Goal: Information Seeking & Learning: Learn about a topic

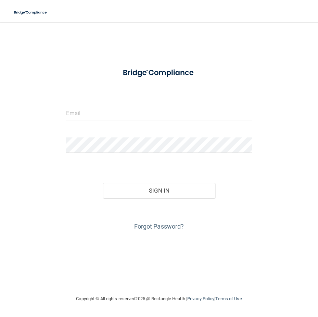
click at [153, 130] on form "Invalid email/password. You don't have permission to access that page. Sign In …" at bounding box center [159, 147] width 186 height 169
click at [157, 120] on input "email" at bounding box center [159, 112] width 186 height 15
type input "[EMAIL_ADDRESS][DOMAIN_NAME]"
click at [103, 183] on button "Sign In" at bounding box center [159, 190] width 112 height 15
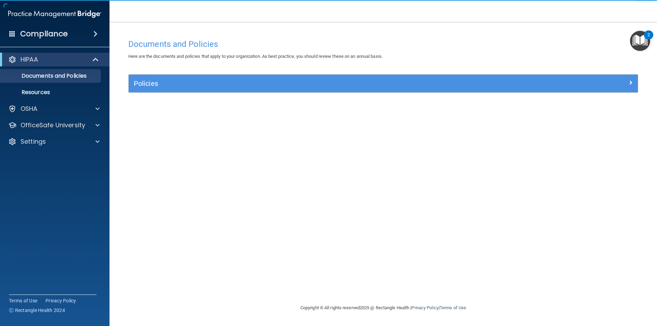
click at [318, 48] on img "Open Resource Center, 2 new notifications" at bounding box center [640, 41] width 20 height 20
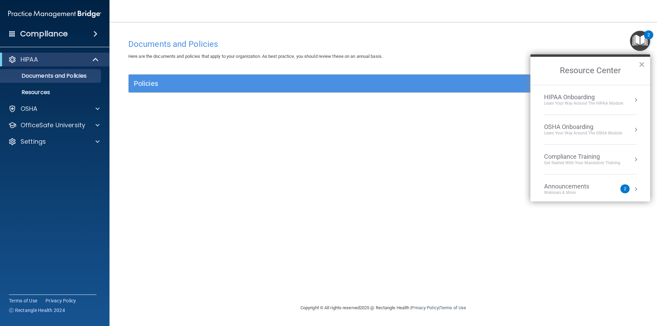
click at [318, 104] on div "Learn Your Way around the HIPAA module" at bounding box center [583, 104] width 79 height 6
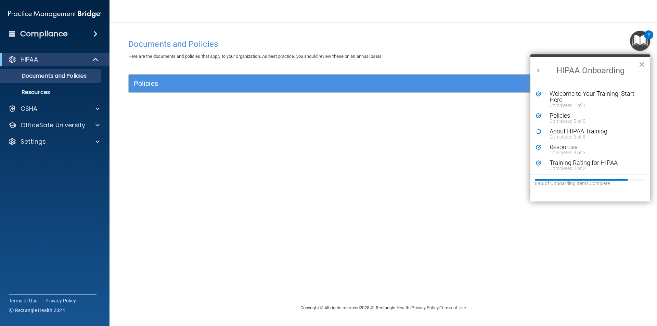
click at [318, 64] on button "×" at bounding box center [641, 64] width 7 height 11
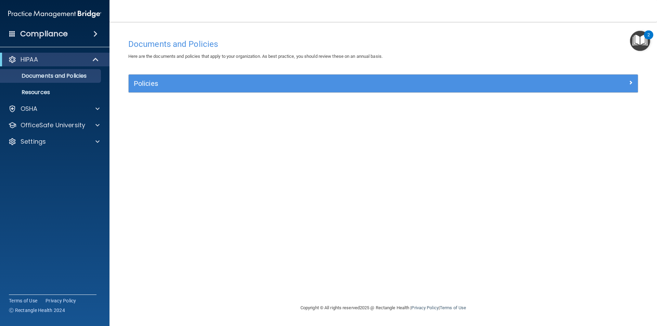
click at [318, 46] on img "Open Resource Center, 2 new notifications" at bounding box center [640, 41] width 20 height 20
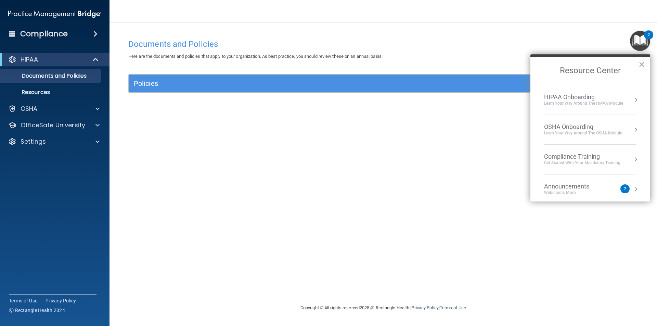
click at [318, 129] on button "Resource Center" at bounding box center [635, 129] width 7 height 7
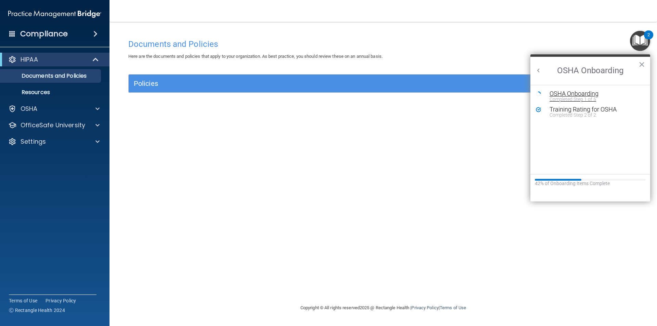
click at [318, 94] on div "OSHA Onboarding" at bounding box center [596, 94] width 92 height 6
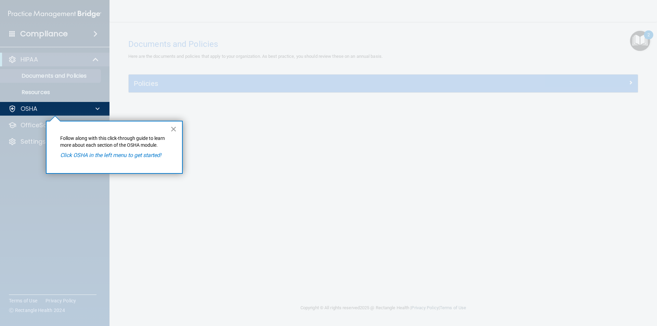
click at [173, 129] on button "×" at bounding box center [173, 129] width 7 height 11
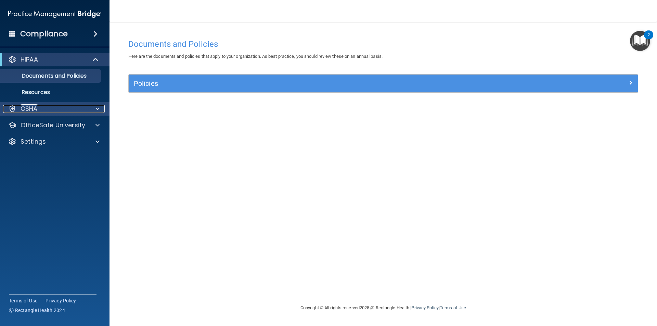
click at [13, 109] on div at bounding box center [12, 109] width 8 height 8
click at [101, 110] on div at bounding box center [96, 109] width 17 height 8
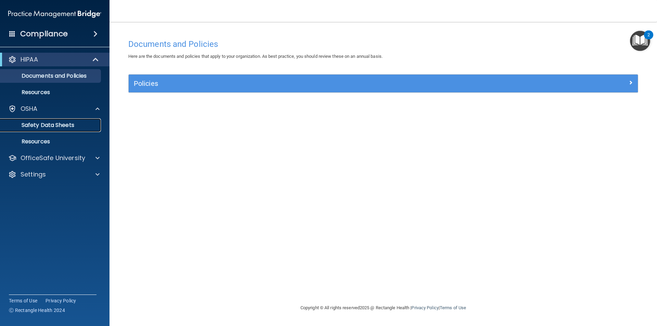
click at [64, 123] on p "Safety Data Sheets" at bounding box center [50, 125] width 93 height 7
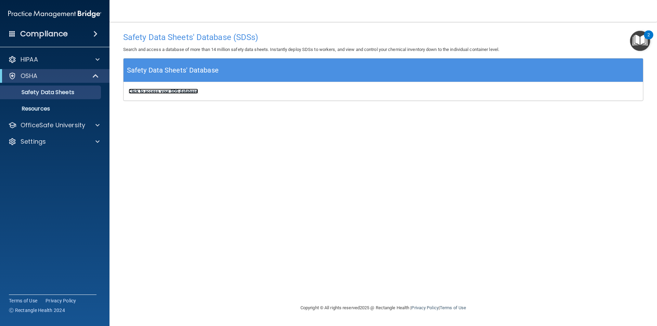
click at [161, 91] on b "Click to access your SDS database" at bounding box center [163, 91] width 69 height 5
click at [318, 47] on img "Open Resource Center, 2 new notifications" at bounding box center [640, 41] width 20 height 20
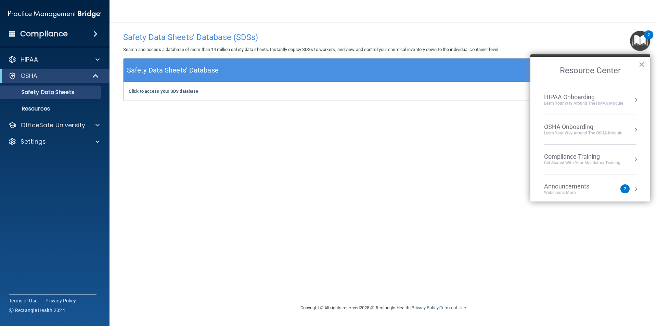
click at [318, 191] on div "2" at bounding box center [624, 188] width 9 height 9
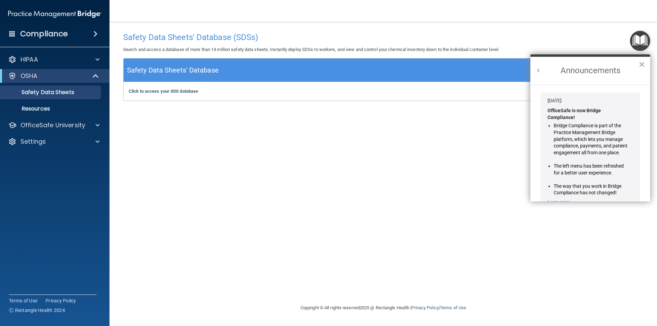
click at [318, 63] on button "×" at bounding box center [641, 64] width 7 height 11
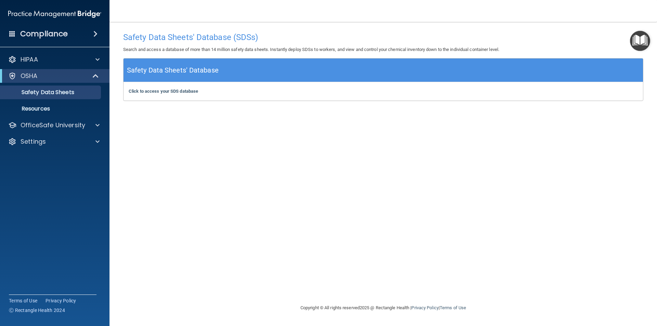
click at [318, 46] on img "Open Resource Center" at bounding box center [640, 41] width 20 height 20
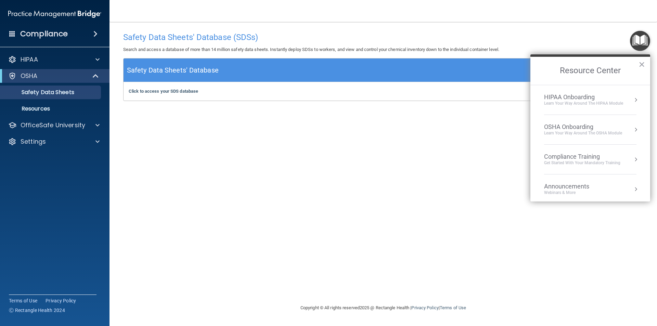
click at [318, 156] on div "Compliance Training" at bounding box center [582, 157] width 76 height 8
click at [318, 97] on div "HIPAA Training for Members" at bounding box center [574, 96] width 76 height 6
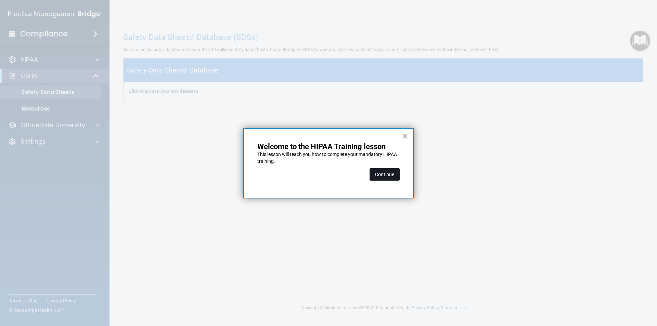
click at [318, 173] on button "Continue" at bounding box center [385, 174] width 30 height 12
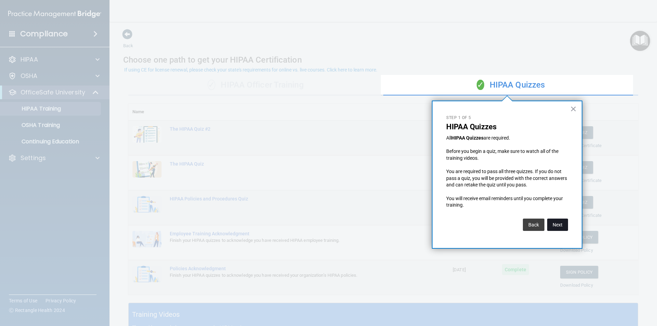
click at [318, 225] on button "Next" at bounding box center [557, 225] width 21 height 12
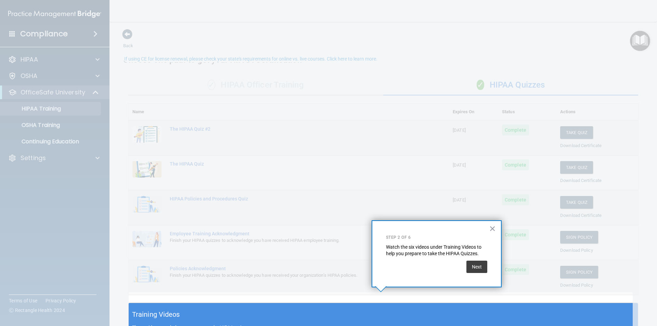
scroll to position [11, 0]
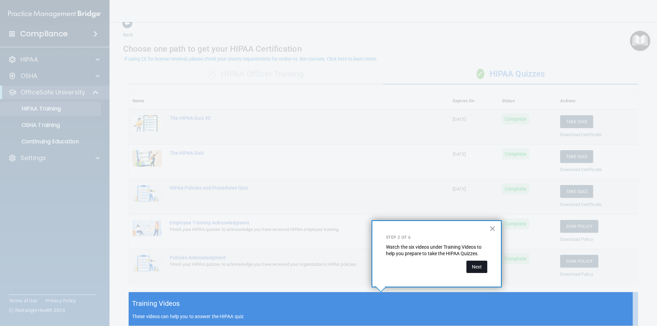
click at [318, 270] on button "Next" at bounding box center [476, 267] width 21 height 12
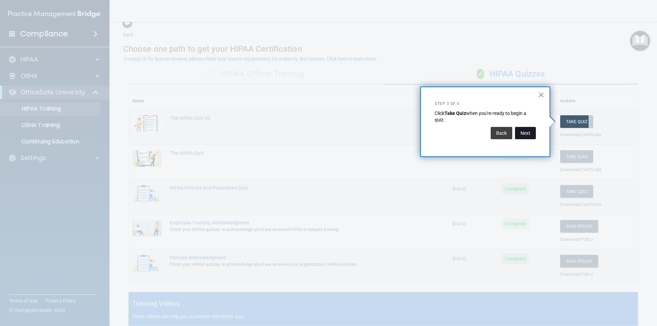
click at [318, 128] on button "Next" at bounding box center [525, 133] width 21 height 12
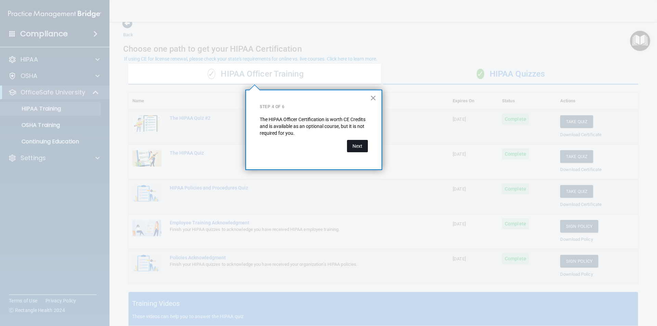
click at [318, 142] on button "Next" at bounding box center [357, 146] width 21 height 12
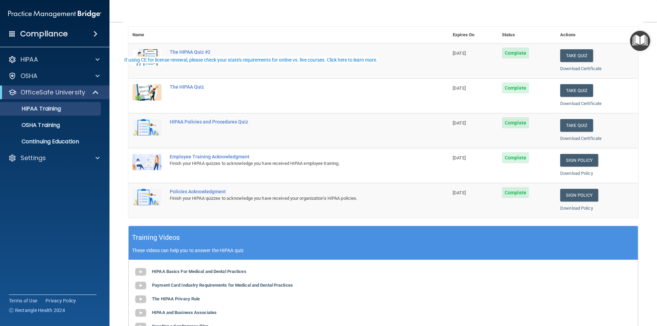
scroll to position [0, 0]
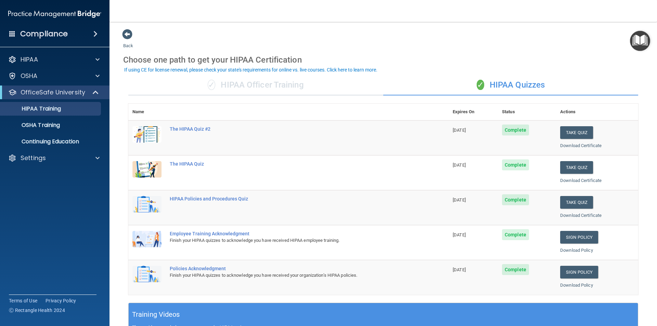
click at [318, 41] on img "Open Resource Center" at bounding box center [640, 41] width 20 height 20
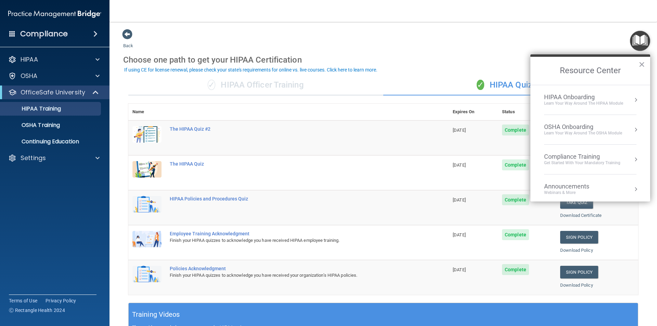
click at [318, 101] on button "Resource Center" at bounding box center [635, 99] width 7 height 7
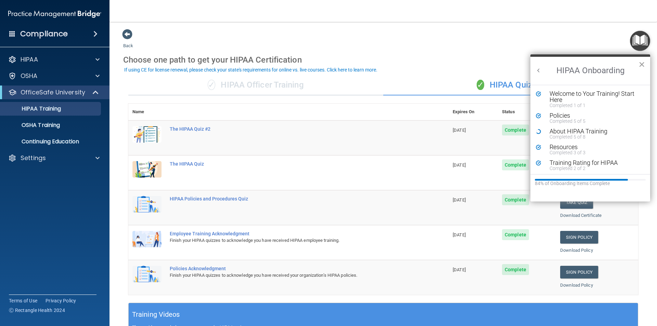
click at [318, 63] on button "×" at bounding box center [641, 64] width 7 height 11
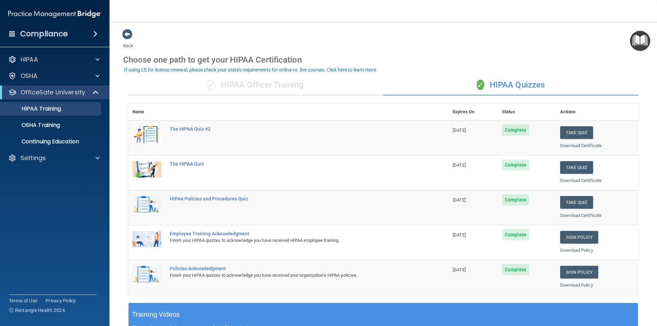
click at [318, 46] on img "Open Resource Center" at bounding box center [640, 41] width 20 height 20
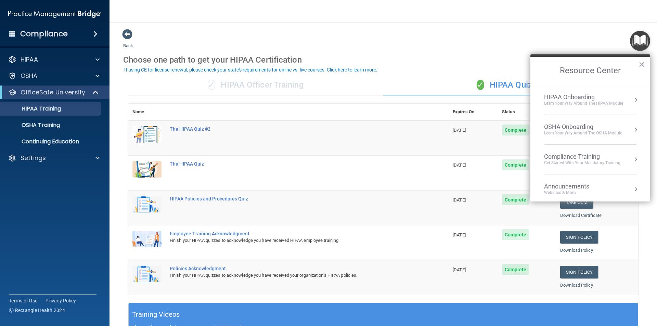
click at [318, 128] on button "Resource Center" at bounding box center [635, 129] width 7 height 7
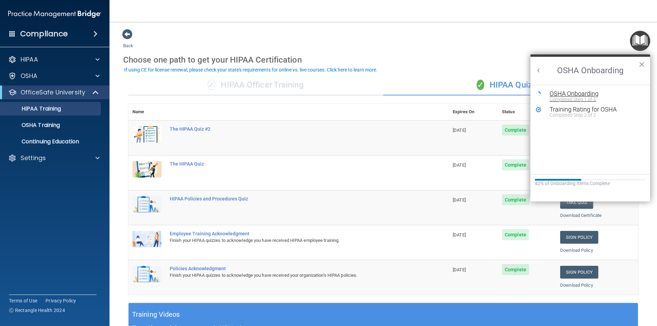
click at [318, 95] on div "OSHA Onboarding" at bounding box center [596, 94] width 92 height 6
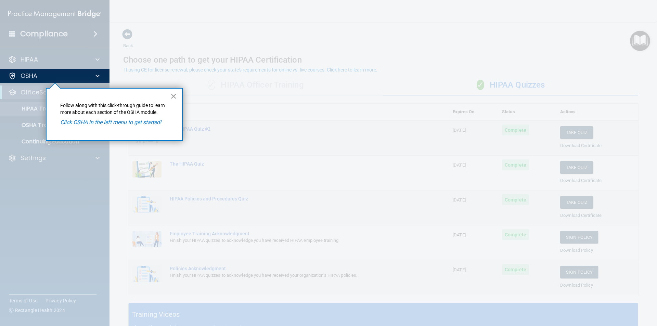
click at [173, 98] on button "×" at bounding box center [173, 96] width 7 height 11
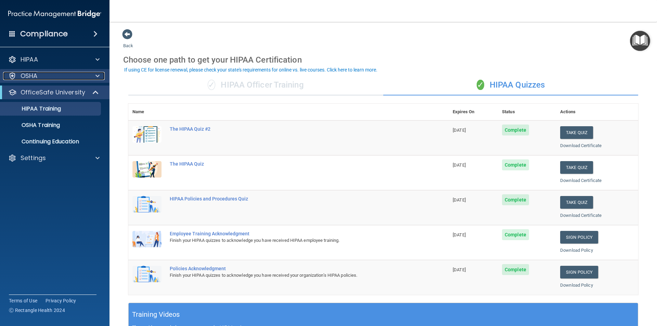
click at [18, 72] on div "OSHA" at bounding box center [45, 76] width 85 height 8
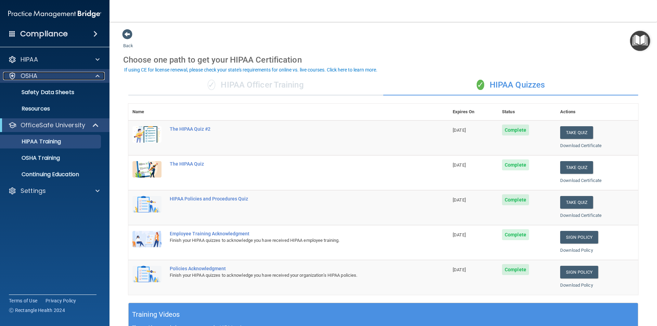
click at [18, 72] on div "OSHA" at bounding box center [45, 76] width 85 height 8
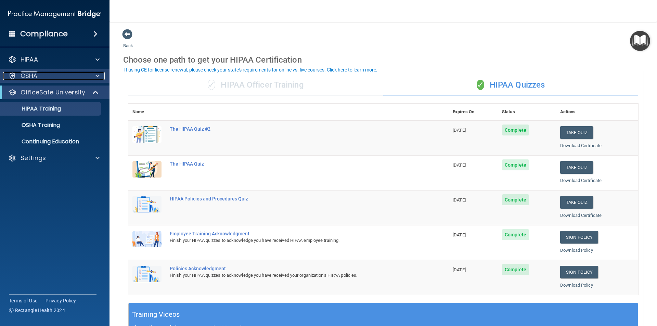
click at [18, 73] on div "OSHA" at bounding box center [45, 76] width 85 height 8
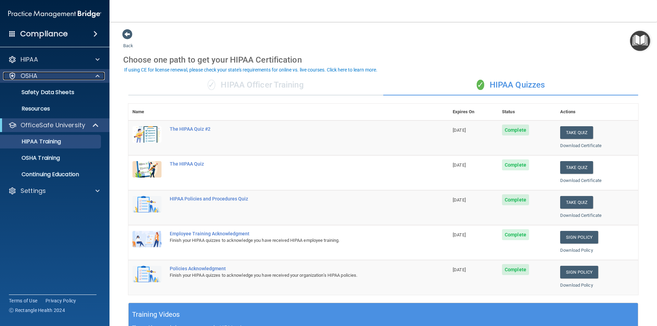
click at [18, 73] on div "OSHA" at bounding box center [45, 76] width 85 height 8
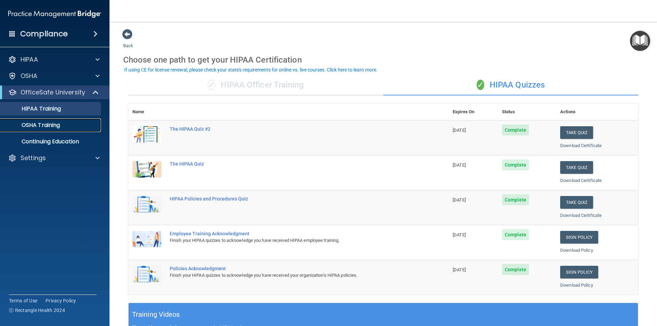
click at [19, 128] on p "OSHA Training" at bounding box center [31, 125] width 55 height 7
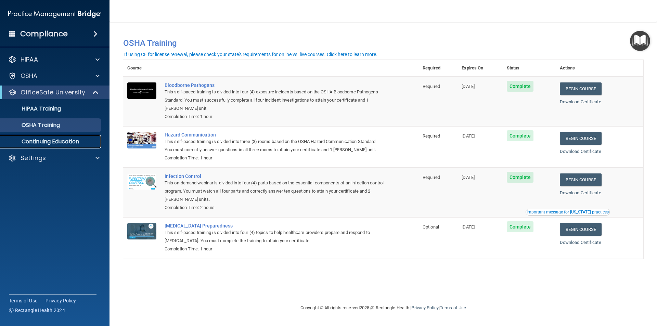
click at [69, 137] on link "Continuing Education" at bounding box center [47, 142] width 108 height 14
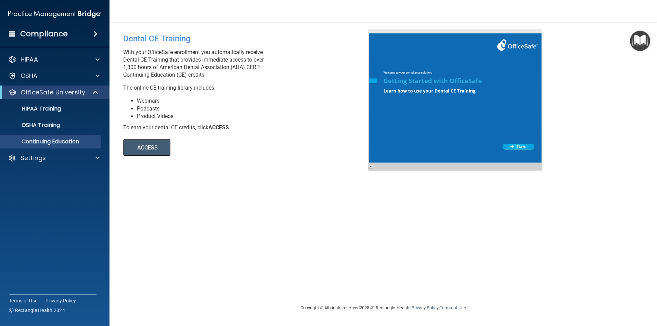
click at [158, 150] on button "ACCESS" at bounding box center [146, 147] width 47 height 16
